Goal: Task Accomplishment & Management: Complete application form

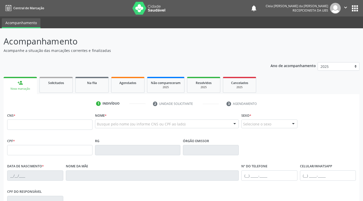
click at [43, 124] on input "text" at bounding box center [49, 124] width 85 height 10
drag, startPoint x: 114, startPoint y: 108, endPoint x: 112, endPoint y: 110, distance: 2.9
click at [112, 110] on div "1 Indivíduo 2 Unidade solicitante 3 Agendamento CNS * Nome * Busque pelo nome (…" at bounding box center [182, 186] width 356 height 175
click at [28, 84] on link "person_add Nova marcação" at bounding box center [20, 85] width 33 height 17
click at [16, 85] on link "person_add Nova marcação" at bounding box center [20, 85] width 33 height 17
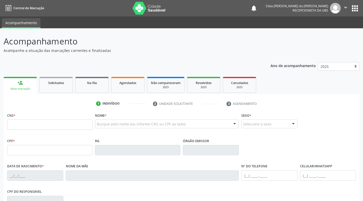
drag, startPoint x: 216, startPoint y: 113, endPoint x: 179, endPoint y: 115, distance: 37.2
click at [216, 113] on div "Nome * Busque pelo nome (ou informe CNS ou CPF ao lado) Nenhum resultado encont…" at bounding box center [167, 121] width 144 height 20
click at [21, 86] on link "person_add Nova marcação" at bounding box center [20, 85] width 33 height 17
click at [20, 84] on div "person_add" at bounding box center [20, 83] width 6 height 6
click at [28, 123] on input "text" at bounding box center [49, 124] width 85 height 10
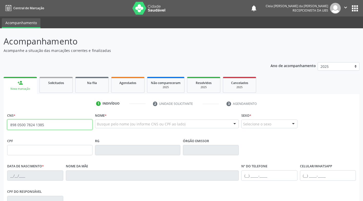
type input "898 0500 7824 1385"
type input "[DATE]"
type input "[PERSON_NAME]"
type input "[PHONE_NUMBER]"
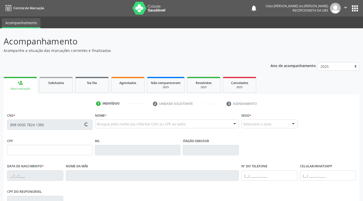
type input "168.892.744-15"
type input "401"
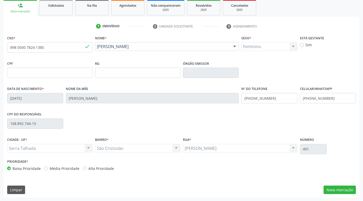
scroll to position [77, 0]
click at [340, 191] on button "Nova marcação" at bounding box center [340, 189] width 32 height 9
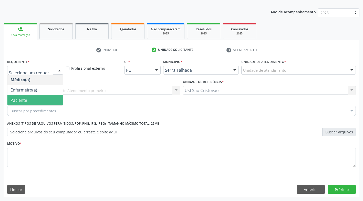
click at [40, 98] on span "Paciente" at bounding box center [35, 100] width 56 height 10
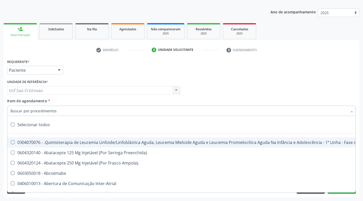
click at [41, 113] on input "Item de agendamento *" at bounding box center [179, 110] width 337 height 10
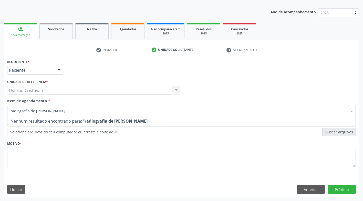
type input "radiografia de [PERSON_NAME]"
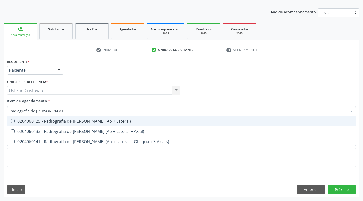
click at [94, 122] on div "0204060125 - Radiografia de [PERSON_NAME] (Ap + Lateral)" at bounding box center [182, 121] width 342 height 4
checkbox Lateral\) "true"
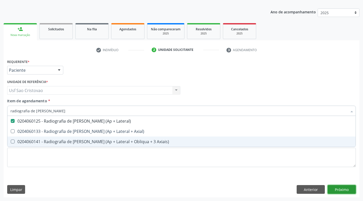
drag, startPoint x: 344, startPoint y: 189, endPoint x: 334, endPoint y: 191, distance: 10.1
click at [343, 189] on div "Requerente * Paciente Médico(a) Enfermeiro(a) Paciente Nenhum resultado encontr…" at bounding box center [182, 127] width 356 height 139
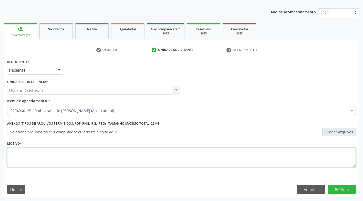
click at [65, 148] on textarea at bounding box center [181, 156] width 349 height 19
type textarea "."
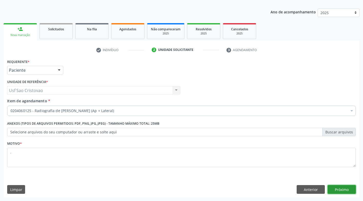
click at [343, 189] on button "Próximo" at bounding box center [342, 189] width 28 height 9
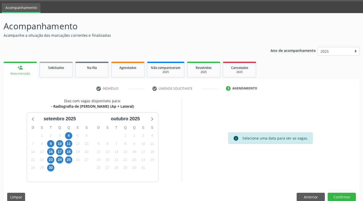
scroll to position [23, 0]
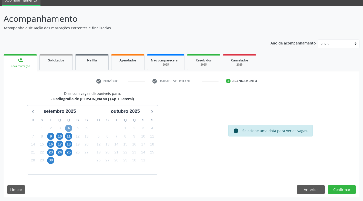
click at [67, 128] on span "4" at bounding box center [68, 127] width 7 height 7
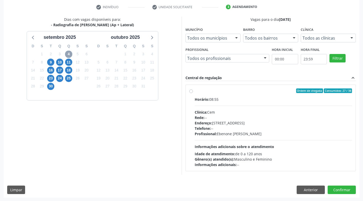
scroll to position [97, 0]
click at [195, 92] on label "Ordem de chegada Consumidos: 27 / 38 Horário: 08:55 Clínica: Cem Rede: -- Ender…" at bounding box center [274, 127] width 158 height 79
click at [192, 92] on input "Ordem de chegada Consumidos: 27 / 38 Horário: 08:55 Clínica: Cem Rede: -- Ender…" at bounding box center [191, 90] width 4 height 5
radio input "true"
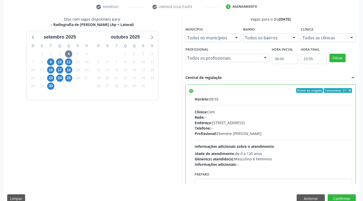
scroll to position [25, 0]
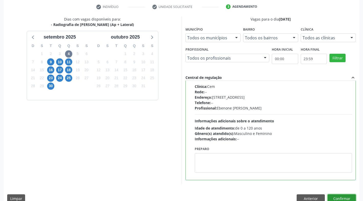
click at [345, 195] on button "Confirmar" at bounding box center [342, 198] width 28 height 9
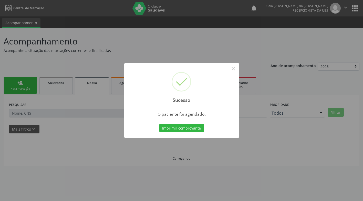
scroll to position [0, 0]
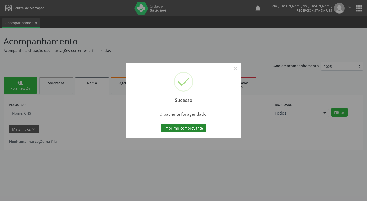
click at [176, 127] on button "Imprimir comprovante" at bounding box center [183, 127] width 45 height 9
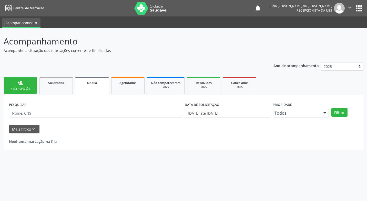
drag, startPoint x: 20, startPoint y: 89, endPoint x: 28, endPoint y: 69, distance: 21.6
click at [20, 89] on div "Nova marcação" at bounding box center [20, 89] width 26 height 4
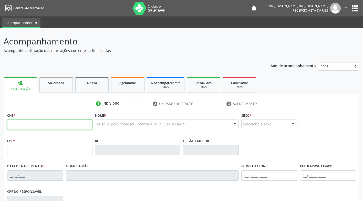
click at [24, 126] on input "text" at bounding box center [49, 124] width 85 height 10
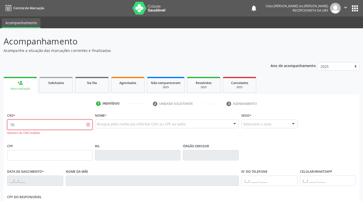
type input "7"
click at [78, 146] on div "CPF" at bounding box center [49, 151] width 85 height 18
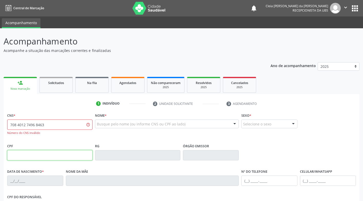
click at [77, 158] on input "text" at bounding box center [49, 155] width 85 height 10
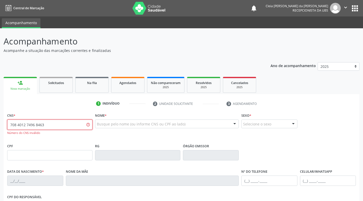
click at [57, 128] on input "708 4012 7496 8463" at bounding box center [49, 124] width 85 height 10
type input "7"
type input "2"
type input "1"
type input "898 0058 9604 4099"
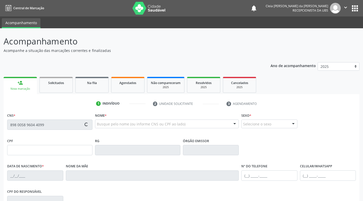
type input "159.170.074-46"
type input "[DATE]"
type input "[PERSON_NAME]"
type input "[PHONE_NUMBER]"
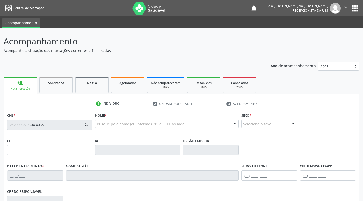
type input "121.372.264-05"
type input "1019"
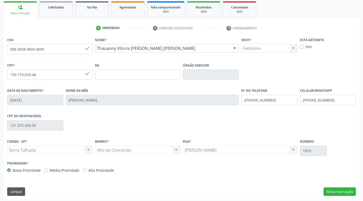
scroll to position [77, 0]
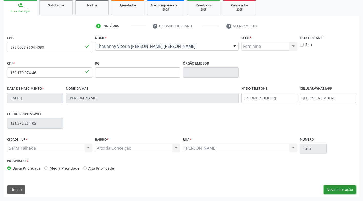
drag, startPoint x: 350, startPoint y: 189, endPoint x: 329, endPoint y: 189, distance: 20.5
click at [348, 189] on button "Nova marcação" at bounding box center [340, 189] width 32 height 9
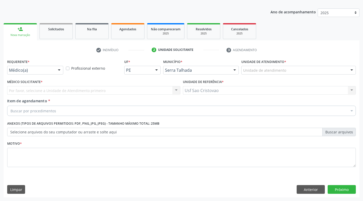
scroll to position [54, 0]
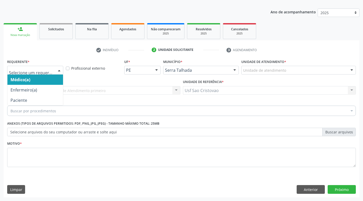
click at [54, 71] on div at bounding box center [35, 70] width 56 height 9
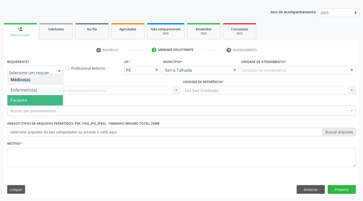
click at [49, 97] on span "Paciente" at bounding box center [35, 100] width 56 height 10
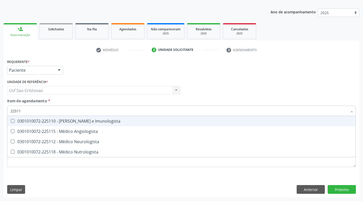
type input "225112"
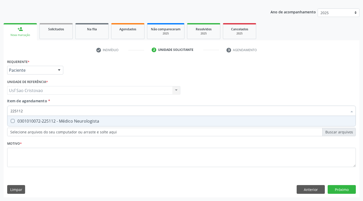
click at [13, 118] on span "0301010072-225112 - Médico Neurologista" at bounding box center [181, 121] width 348 height 10
checkbox Neurologista "true"
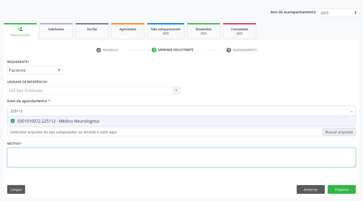
click at [31, 161] on div "Requerente * Paciente Médico(a) Enfermeiro(a) Paciente Nenhum resultado encontr…" at bounding box center [181, 116] width 349 height 116
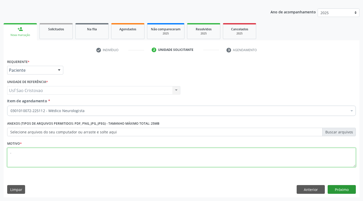
type textarea "."
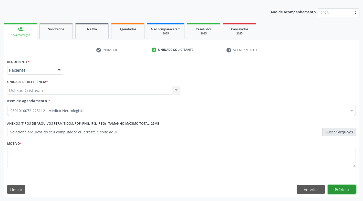
click at [337, 191] on button "Próximo" at bounding box center [342, 189] width 28 height 9
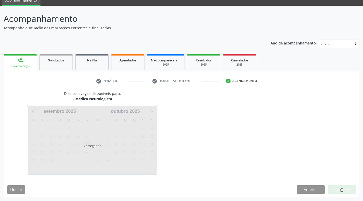
scroll to position [23, 0]
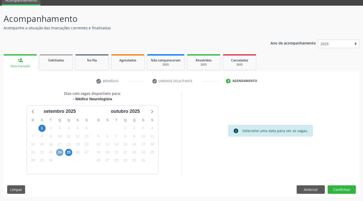
click at [58, 151] on span "24" at bounding box center [59, 151] width 7 height 7
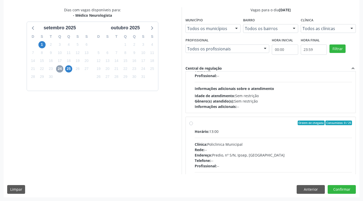
scroll to position [94, 0]
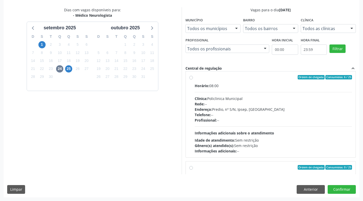
click at [195, 79] on label "Ordem de chegada Consumidos: 6 / 25 Horário: 08:00 Clínica: Policlinica Municip…" at bounding box center [274, 114] width 158 height 79
click at [192, 79] on input "Ordem de chegada Consumidos: 6 / 25 Horário: 08:00 Clínica: Policlinica Municip…" at bounding box center [191, 77] width 4 height 5
radio input "true"
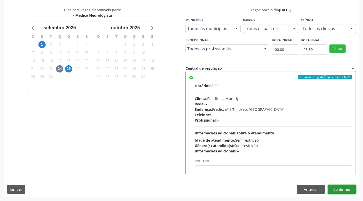
click at [333, 187] on button "Confirmar" at bounding box center [342, 189] width 28 height 9
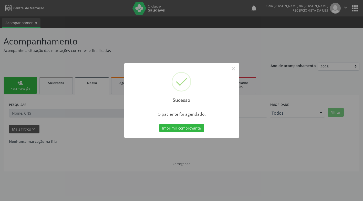
scroll to position [0, 0]
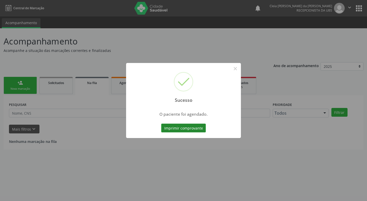
click at [175, 129] on button "Imprimir comprovante" at bounding box center [183, 127] width 45 height 9
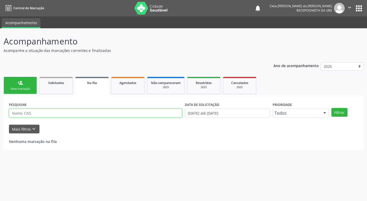
click at [38, 112] on input "text" at bounding box center [95, 112] width 173 height 9
type input "708"
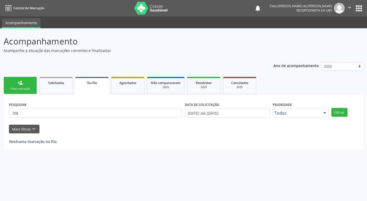
click at [25, 91] on div "Nova marcação" at bounding box center [20, 89] width 26 height 4
click at [23, 87] on div "Nova marcação" at bounding box center [20, 89] width 26 height 4
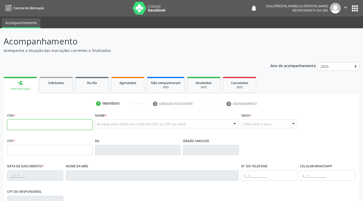
drag, startPoint x: 32, startPoint y: 123, endPoint x: 29, endPoint y: 124, distance: 3.1
click at [32, 123] on input "text" at bounding box center [49, 124] width 85 height 10
type input "708 4072 7496 8463"
type input "280.341.708-10"
type input "[DATE]"
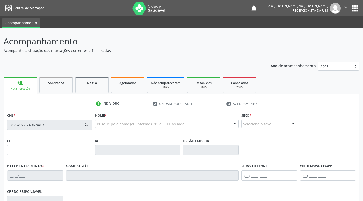
type input "Isaudite [PERSON_NAME] [PERSON_NAME]"
type input "[PHONE_NUMBER]"
type input "418"
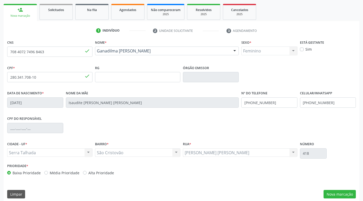
scroll to position [77, 0]
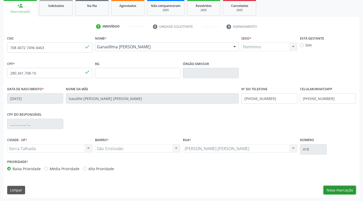
drag, startPoint x: 335, startPoint y: 192, endPoint x: 328, endPoint y: 191, distance: 7.3
click at [335, 192] on button "Nova marcação" at bounding box center [340, 189] width 32 height 9
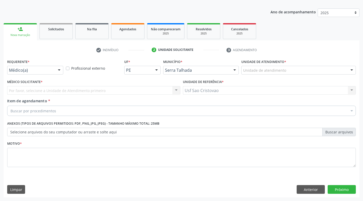
scroll to position [54, 0]
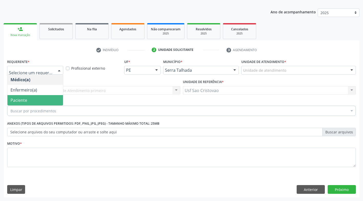
click at [44, 97] on span "Paciente" at bounding box center [35, 100] width 56 height 10
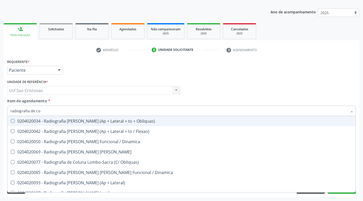
type input "radiografia de col"
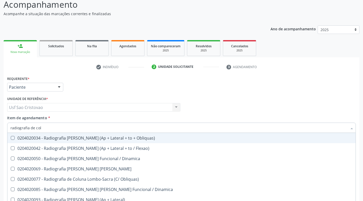
scroll to position [28, 0]
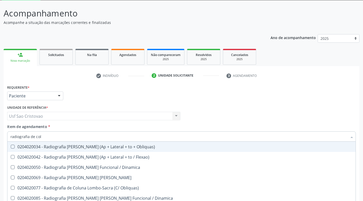
drag, startPoint x: 197, startPoint y: 63, endPoint x: 132, endPoint y: 60, distance: 65.2
click at [197, 63] on link "Resolvidos 2025" at bounding box center [203, 57] width 33 height 16
click at [167, 59] on div "Ano de acompanhamento 2025 2024 person_add Nova marcação Solicitados Na fila Ag…" at bounding box center [182, 127] width 356 height 192
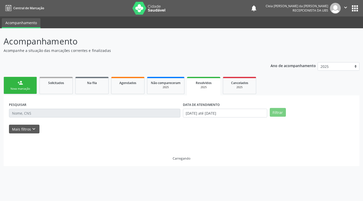
click at [132, 60] on div "Ano de acompanhamento 2025 2024 person_add Nova marcação Solicitados Na fila Ag…" at bounding box center [182, 111] width 356 height 107
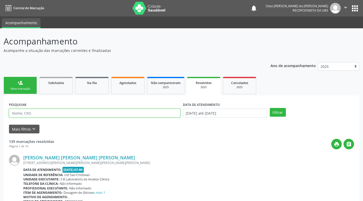
click at [108, 109] on input "text" at bounding box center [95, 112] width 172 height 9
type input "708206628757143"
click at [270, 108] on button "Filtrar" at bounding box center [278, 112] width 16 height 9
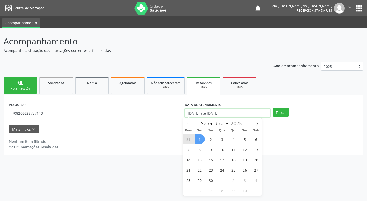
click at [251, 113] on input "[DATE] até [DATE]" at bounding box center [227, 112] width 85 height 9
click at [200, 138] on span "1" at bounding box center [200, 139] width 10 height 10
type input "[DATE]"
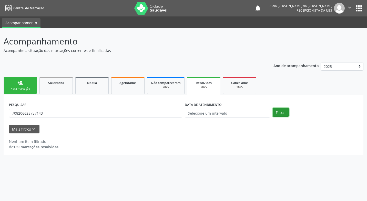
click at [273, 113] on button "Filtrar" at bounding box center [281, 112] width 16 height 9
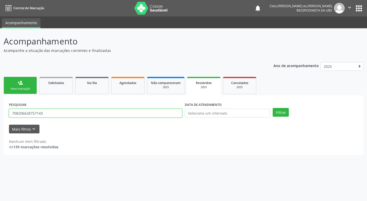
click at [49, 112] on input "708206628757143" at bounding box center [95, 112] width 173 height 9
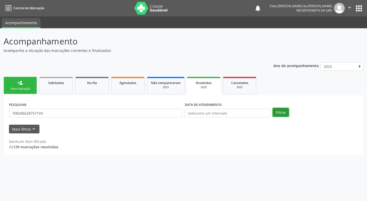
click at [278, 115] on button "Filtrar" at bounding box center [281, 112] width 16 height 9
click at [196, 117] on div "DATA DE ATENDIMENTO" at bounding box center [228, 111] width 88 height 20
click at [204, 114] on input "text" at bounding box center [227, 112] width 85 height 9
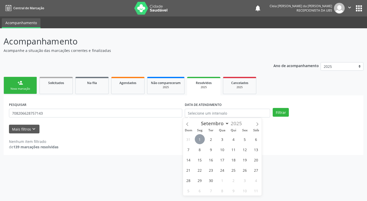
click at [200, 137] on span "1" at bounding box center [200, 139] width 10 height 10
type input "[DATE]"
click at [274, 111] on button "Filtrar" at bounding box center [281, 112] width 16 height 9
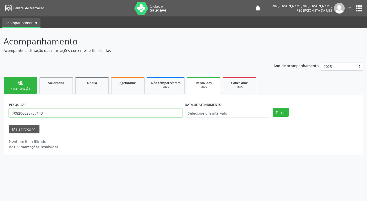
click at [104, 116] on input "708206628757143" at bounding box center [95, 112] width 173 height 9
type input "7"
type input "702006709577490"
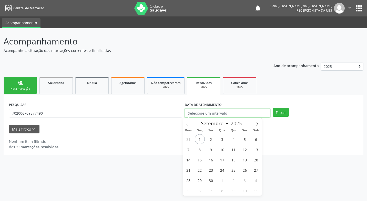
click at [213, 114] on input "text" at bounding box center [227, 112] width 85 height 9
drag, startPoint x: 201, startPoint y: 139, endPoint x: 201, endPoint y: 119, distance: 20.0
click at [201, 138] on span "1" at bounding box center [200, 139] width 10 height 10
type input "[DATE]"
click at [274, 111] on button "Filtrar" at bounding box center [281, 112] width 16 height 9
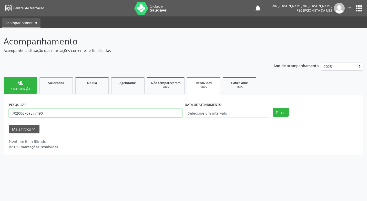
click at [88, 112] on input "702006709577490" at bounding box center [95, 112] width 173 height 9
type input "7"
type input "707000819735037"
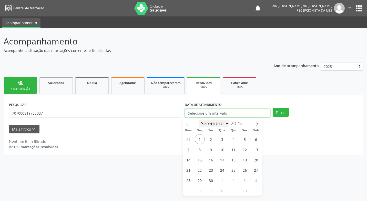
click at [211, 116] on input "text" at bounding box center [227, 112] width 85 height 9
click at [201, 139] on span "1" at bounding box center [200, 139] width 10 height 10
type input "[DATE]"
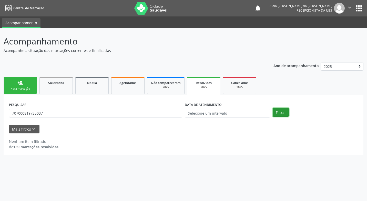
click at [277, 112] on button "Filtrar" at bounding box center [281, 112] width 16 height 9
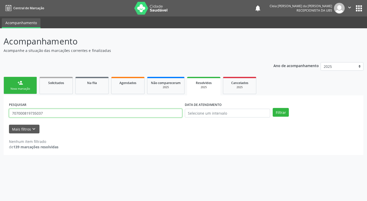
drag, startPoint x: 48, startPoint y: 116, endPoint x: 43, endPoint y: 109, distance: 9.0
click at [48, 115] on input "707000819735037" at bounding box center [95, 112] width 173 height 9
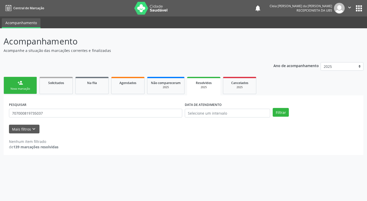
click at [30, 94] on link "person_add Nova marcação" at bounding box center [20, 85] width 33 height 17
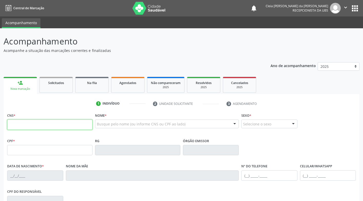
click at [31, 125] on input "text" at bounding box center [49, 124] width 85 height 10
type input "708 4072 7496 8463"
type input "280.341.708-10"
type input "[DATE]"
type input "Isaudite [PERSON_NAME] [PERSON_NAME]"
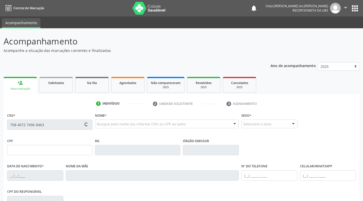
type input "[PHONE_NUMBER]"
type input "418"
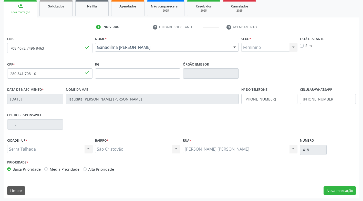
scroll to position [77, 0]
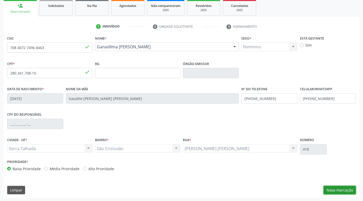
drag, startPoint x: 342, startPoint y: 192, endPoint x: 305, endPoint y: 184, distance: 37.3
click at [342, 192] on button "Nova marcação" at bounding box center [340, 189] width 32 height 9
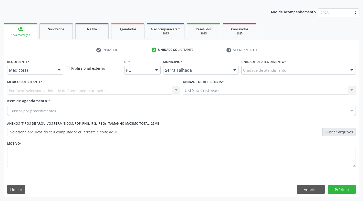
scroll to position [54, 0]
click at [56, 71] on div at bounding box center [59, 70] width 8 height 9
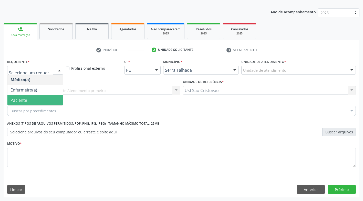
click at [41, 97] on span "Paciente" at bounding box center [35, 100] width 56 height 10
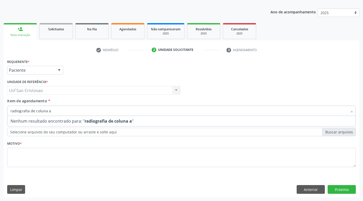
scroll to position [0, 0]
type input "radiografia de coluna"
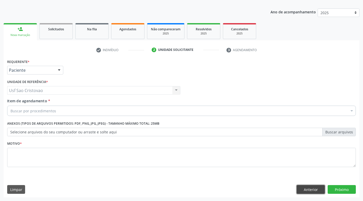
click at [310, 186] on button "Anterior" at bounding box center [311, 189] width 28 height 9
